Goal: Contribute content: Contribute content

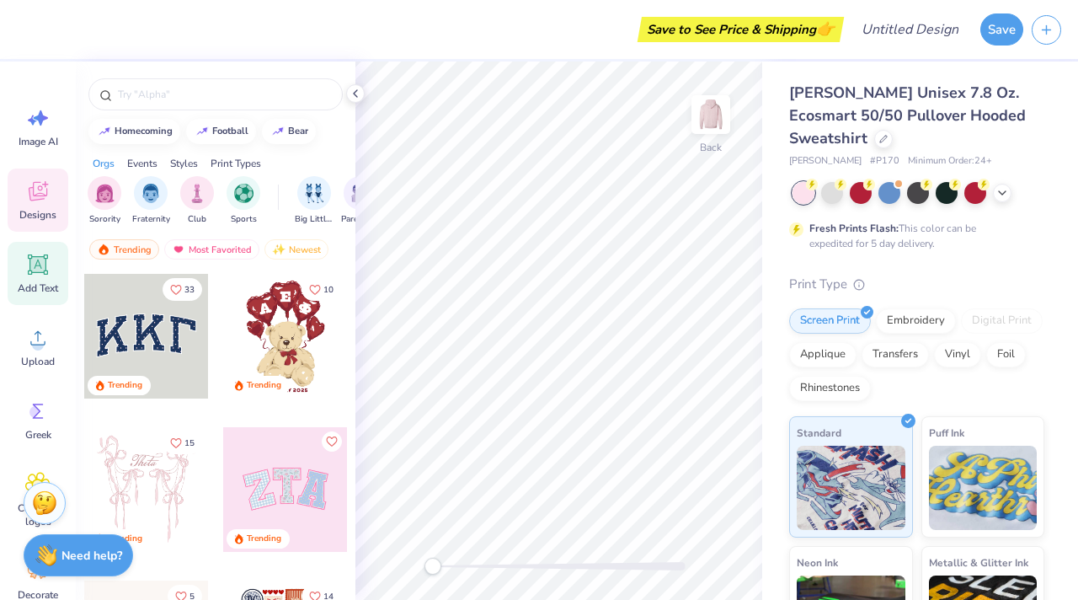
click at [34, 264] on icon at bounding box center [38, 265] width 16 height 16
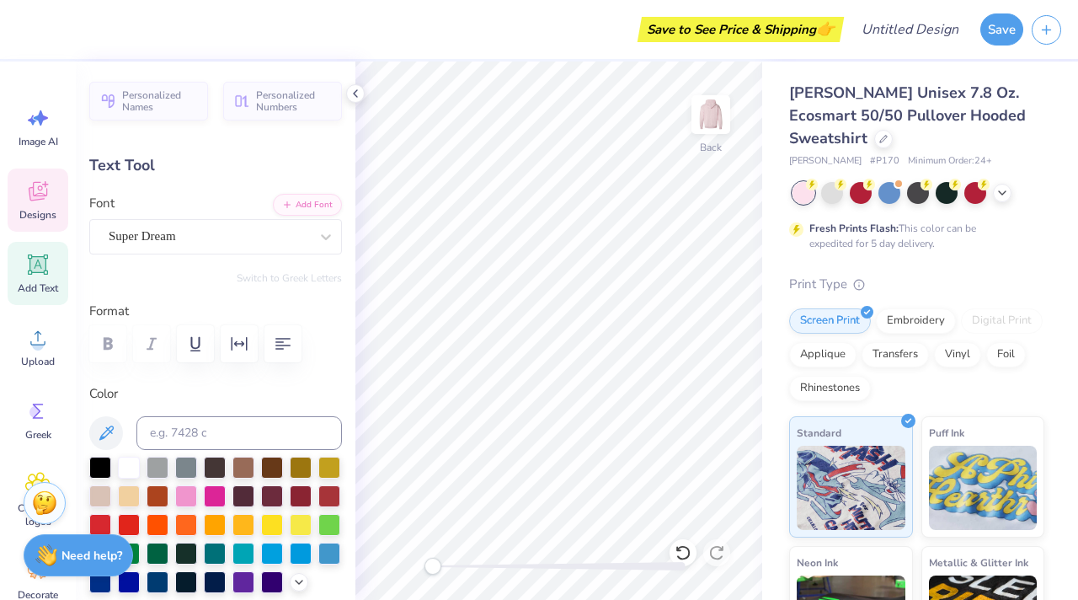
click at [39, 231] on div "Designs" at bounding box center [38, 200] width 61 height 63
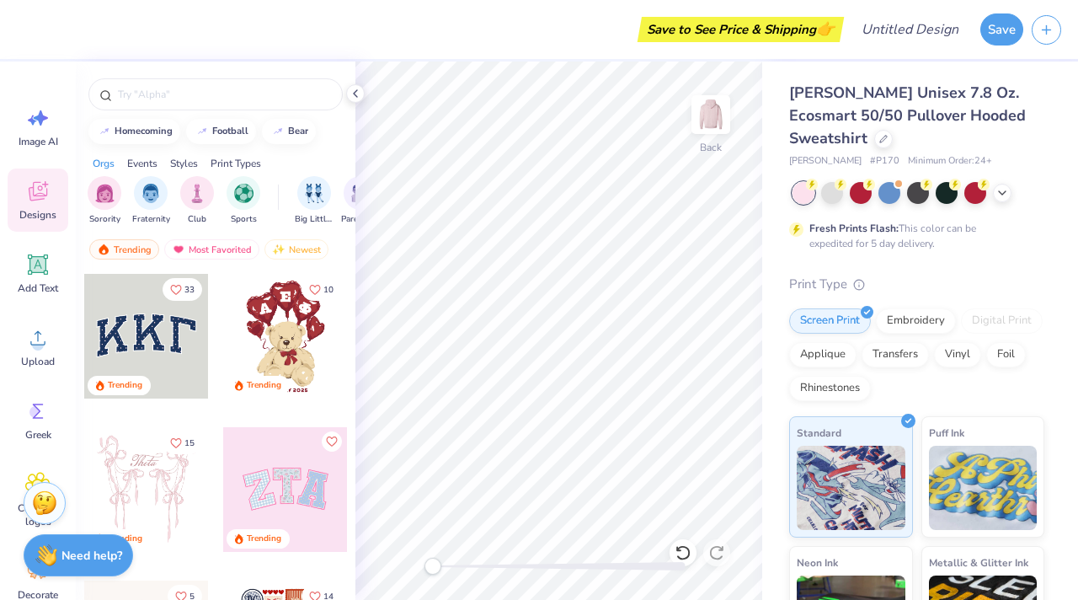
scroll to position [0, 2]
type textarea "[PERSON_NAME] You Not"
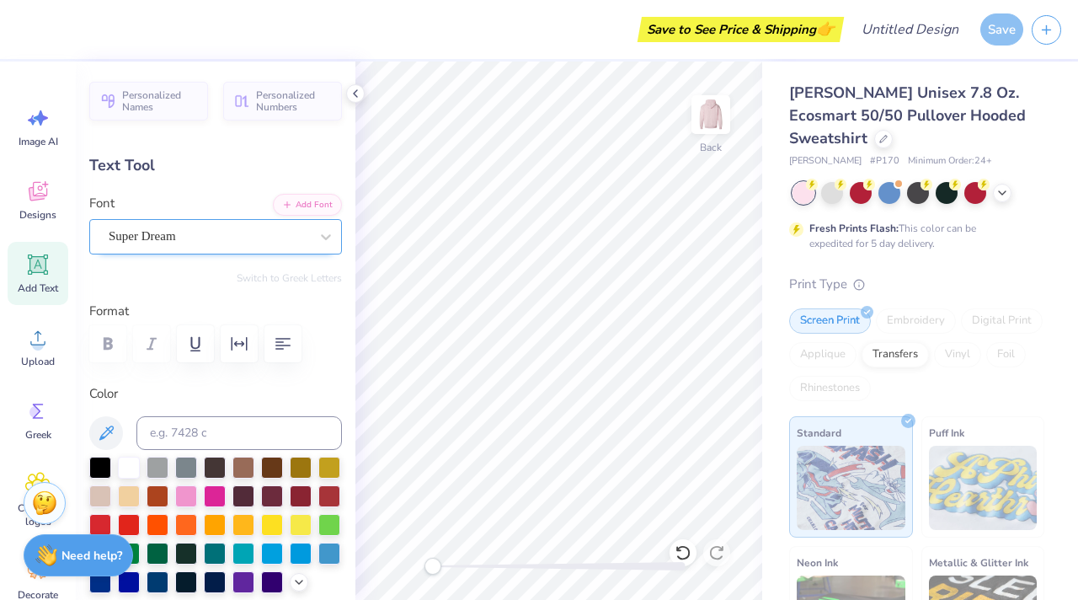
click at [260, 227] on div "Super Dream" at bounding box center [209, 236] width 204 height 26
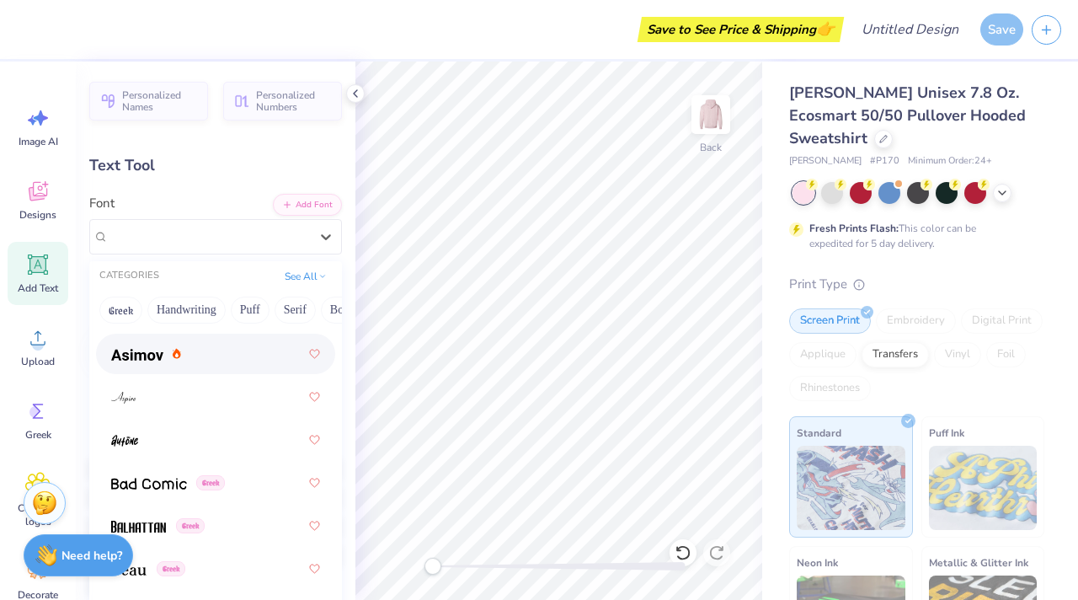
scroll to position [885, 0]
click at [244, 357] on div at bounding box center [215, 350] width 209 height 30
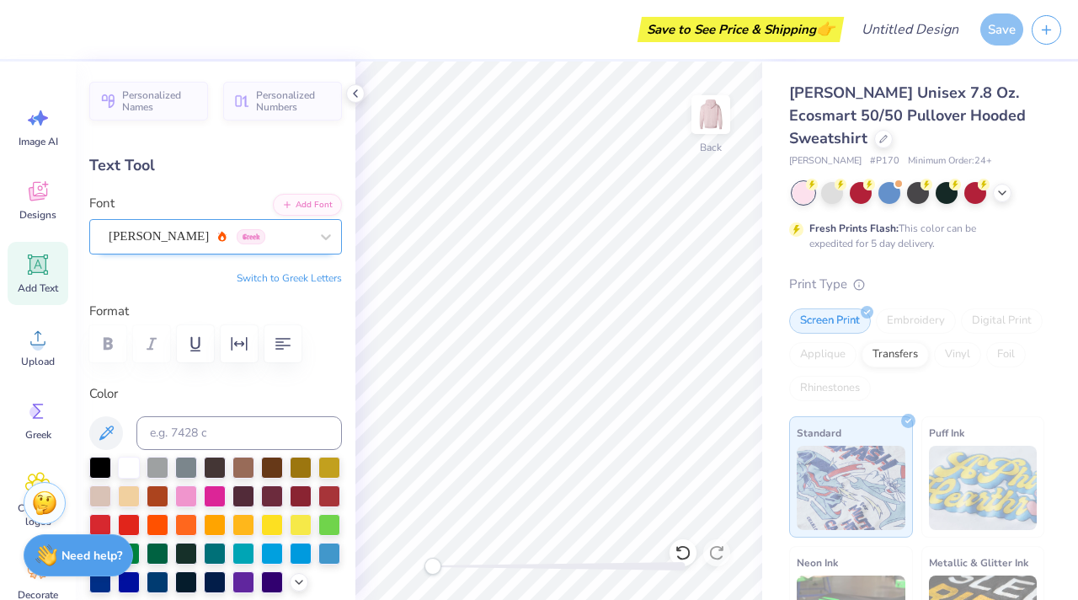
click at [217, 230] on div "[PERSON_NAME] Greek" at bounding box center [209, 236] width 204 height 26
click at [33, 163] on div "Image AI Designs Add Text Upload Greek Clipart & logos Decorate" at bounding box center [38, 353] width 61 height 516
type input "2.06"
